Goal: Find contact information: Find contact information

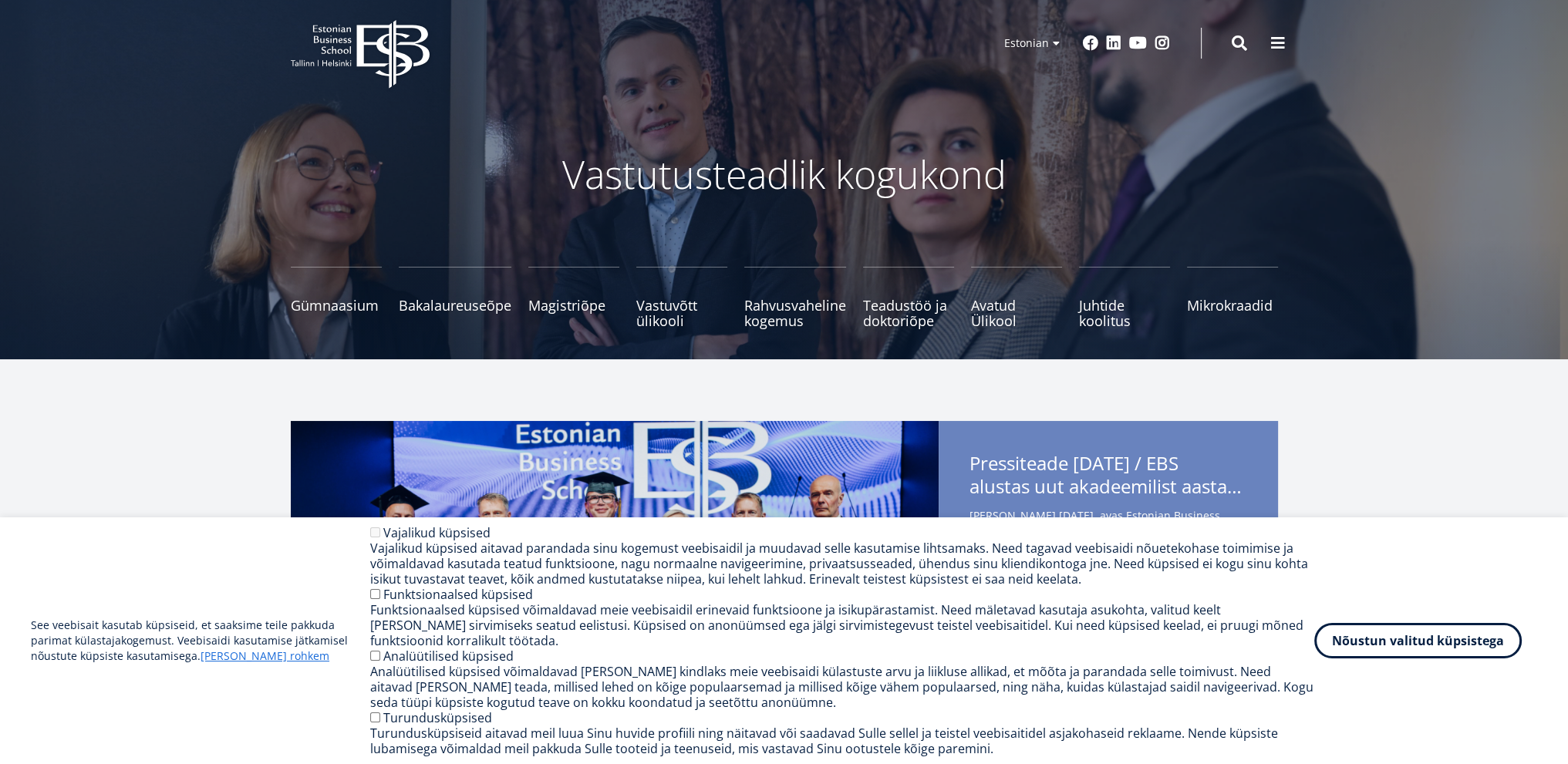
scroll to position [77, 0]
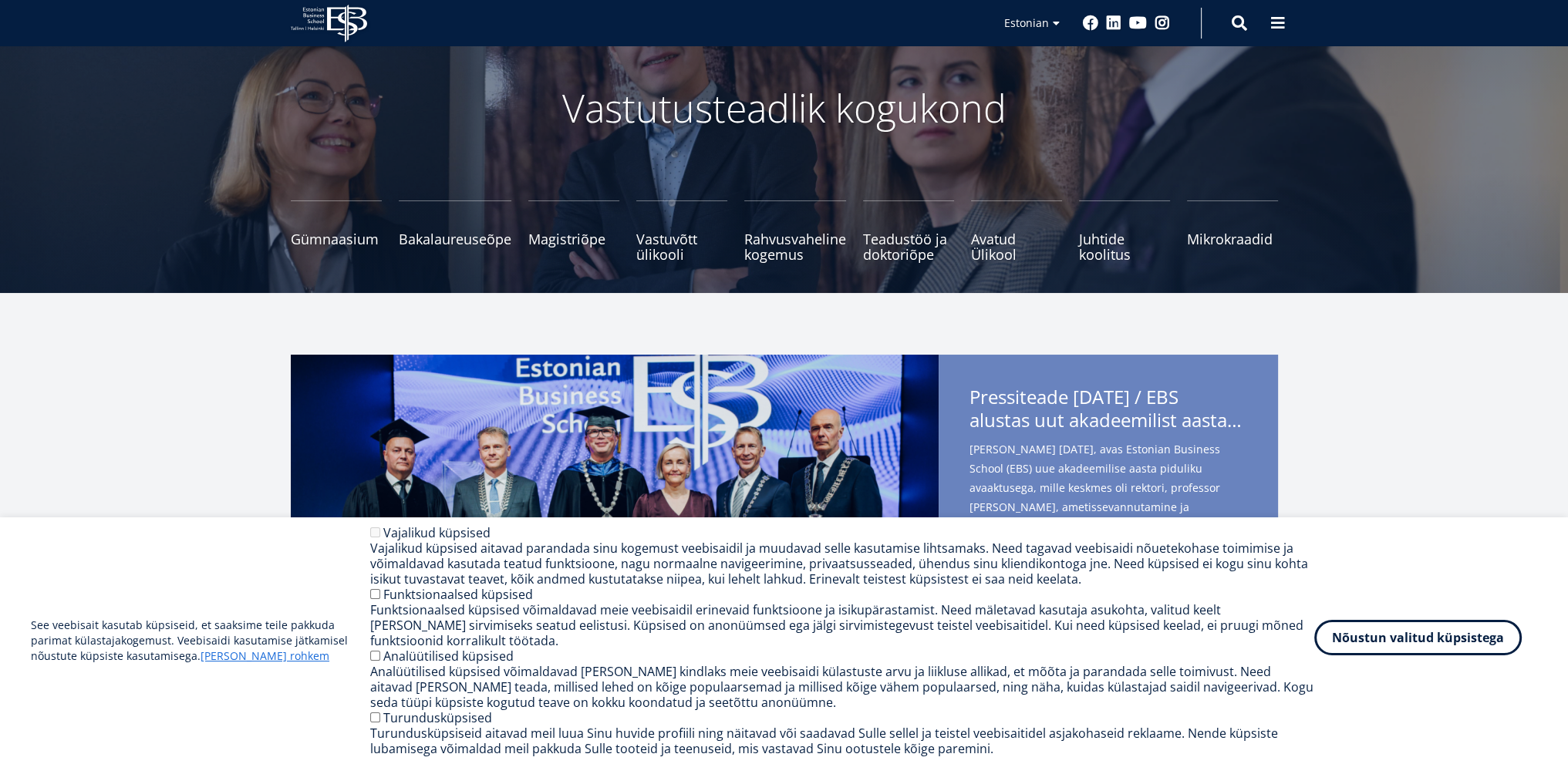
click at [1399, 654] on button "Nõustun valitud küpsistega" at bounding box center [1417, 638] width 208 height 36
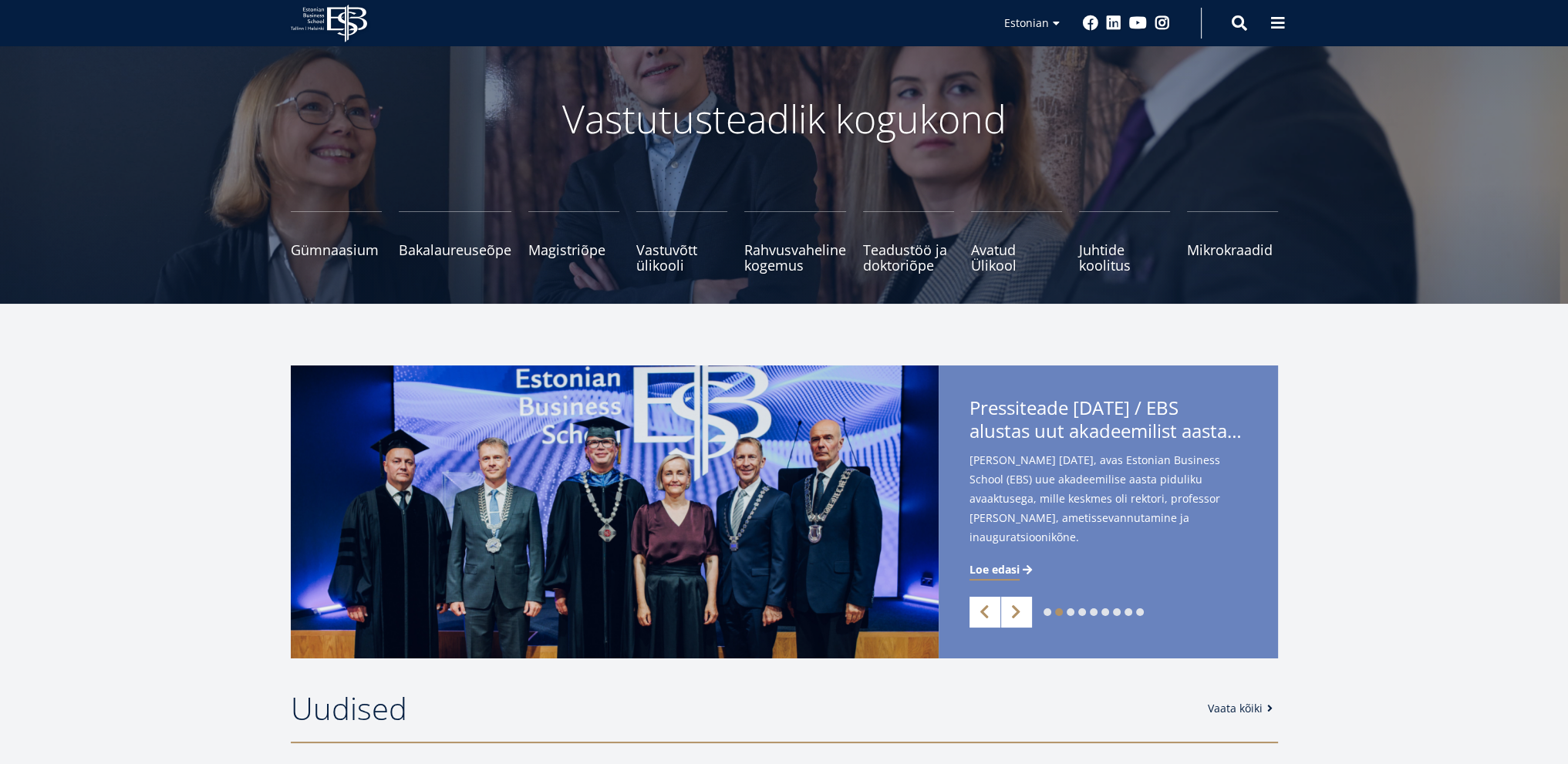
scroll to position [0, 0]
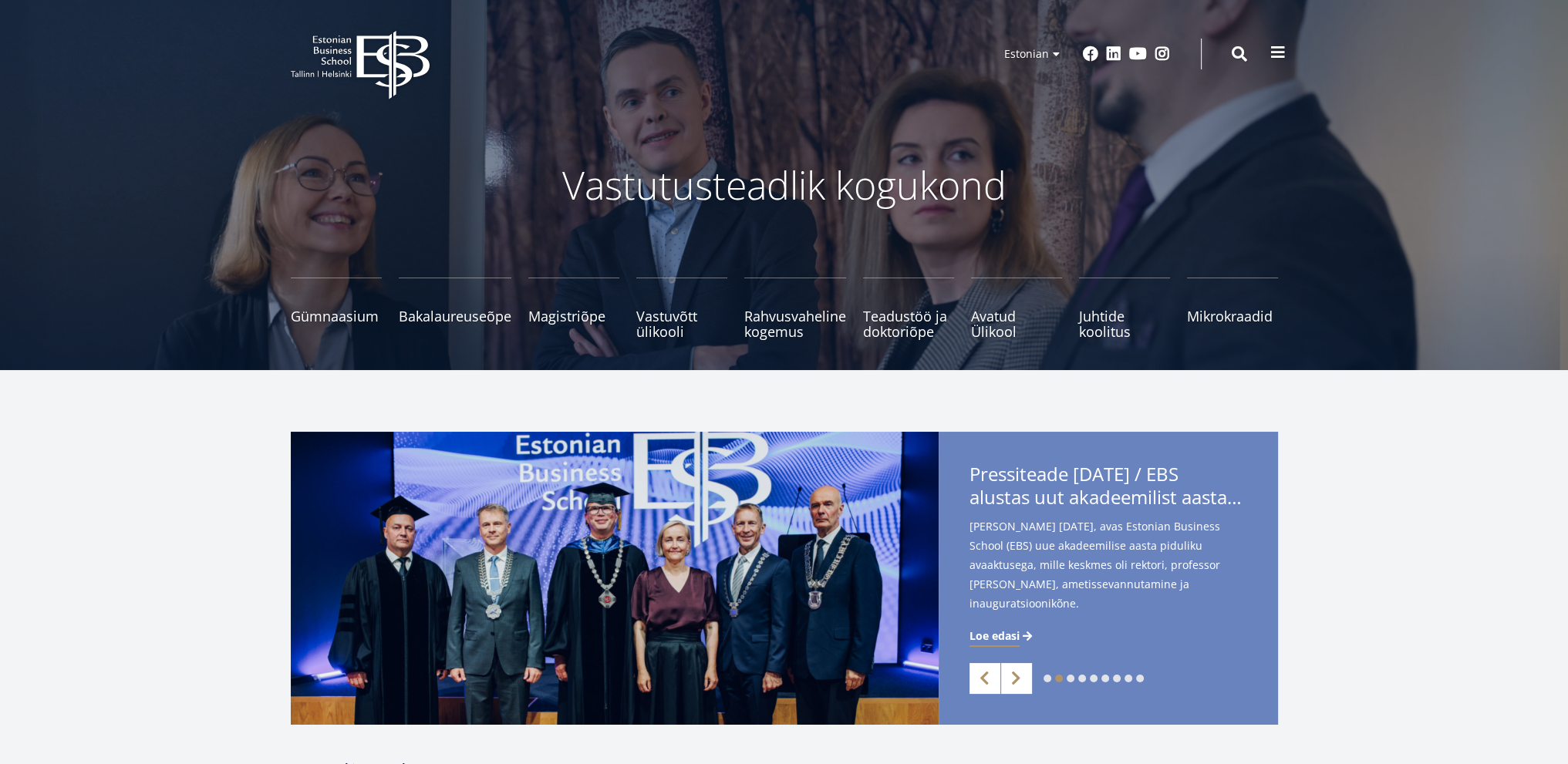
click at [1276, 58] on span at bounding box center [1277, 52] width 16 height 16
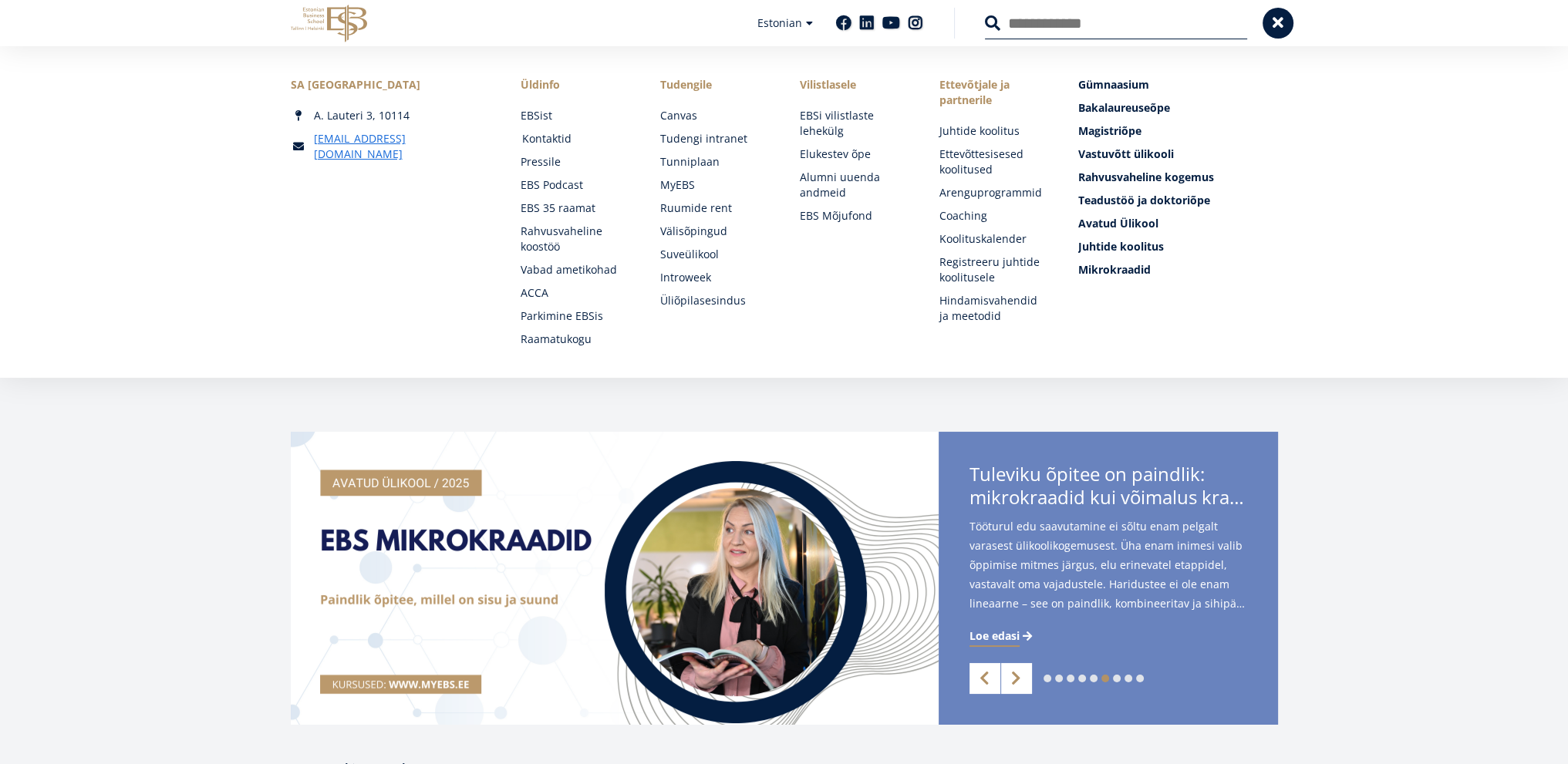
click at [562, 142] on link "Kontaktid" at bounding box center [576, 138] width 109 height 16
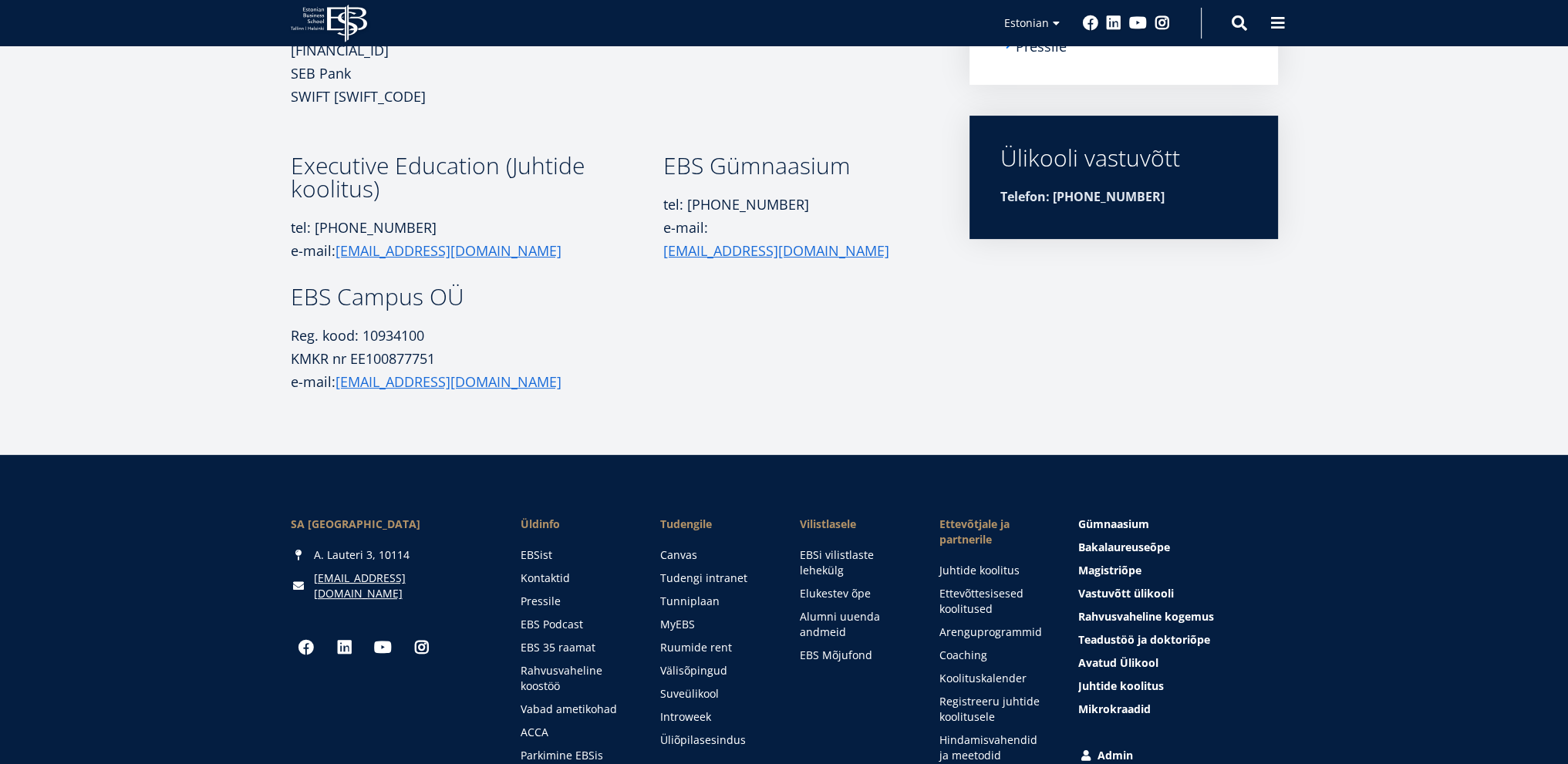
scroll to position [540, 0]
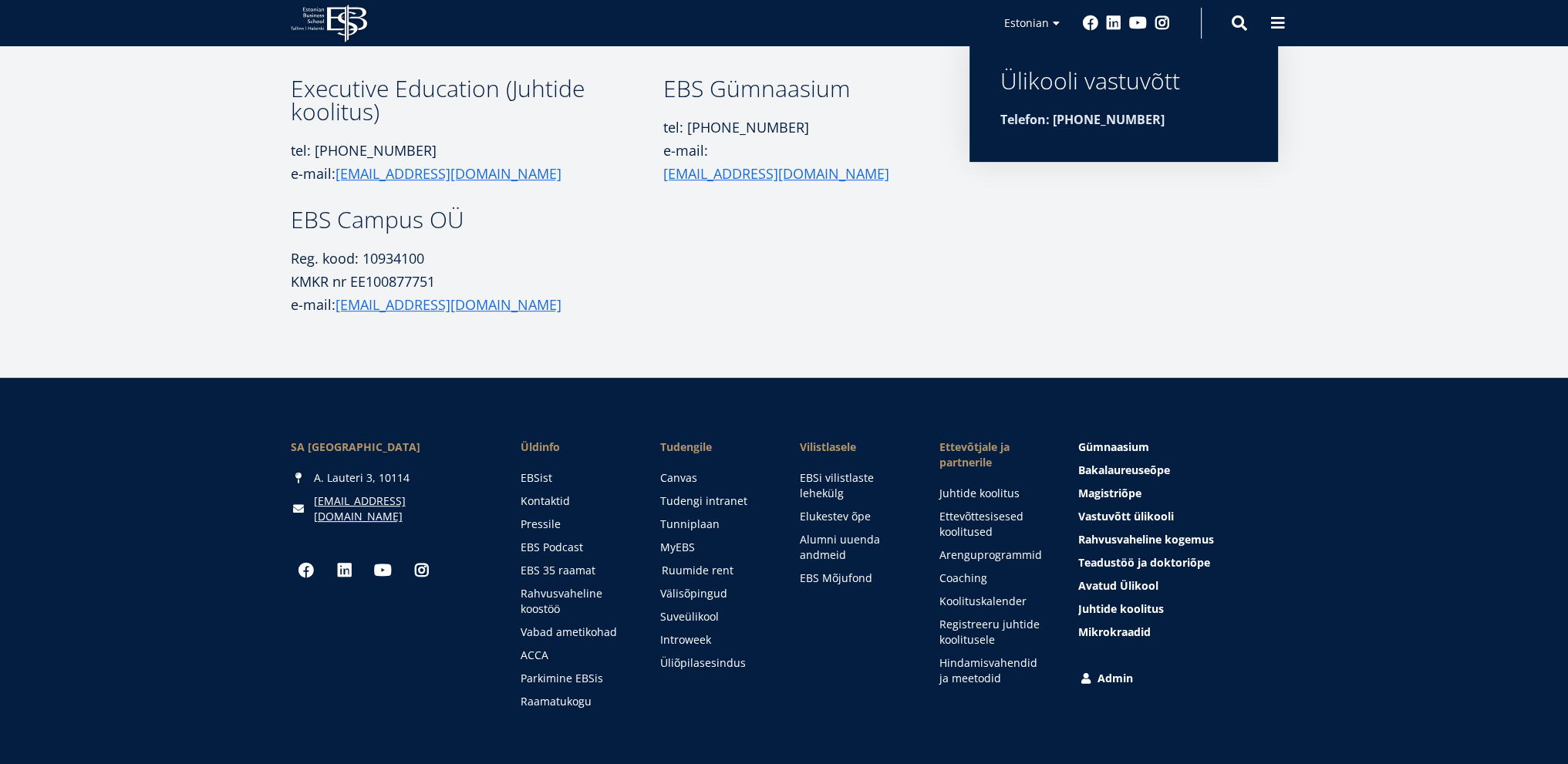
click at [711, 567] on link "Ruumide rent" at bounding box center [715, 570] width 109 height 16
